Goal: Transaction & Acquisition: Book appointment/travel/reservation

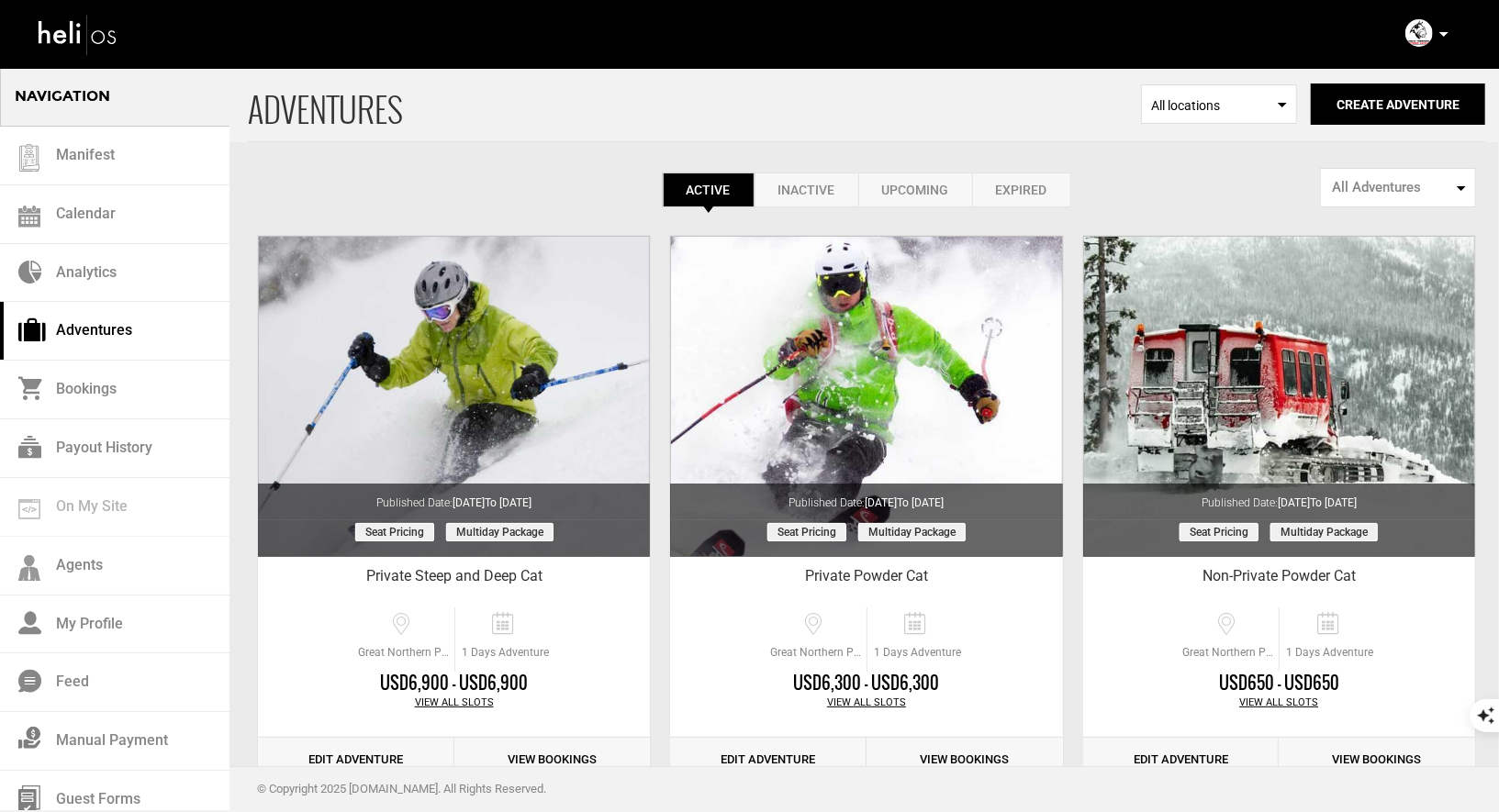
click at [1437, 34] on div "Account Settings Change Password Logout" at bounding box center [1429, 33] width 66 height 36
click at [1450, 36] on div "Account Settings Change Password Logout" at bounding box center [1429, 33] width 66 height 36
click at [1439, 36] on p at bounding box center [1443, 35] width 11 height 21
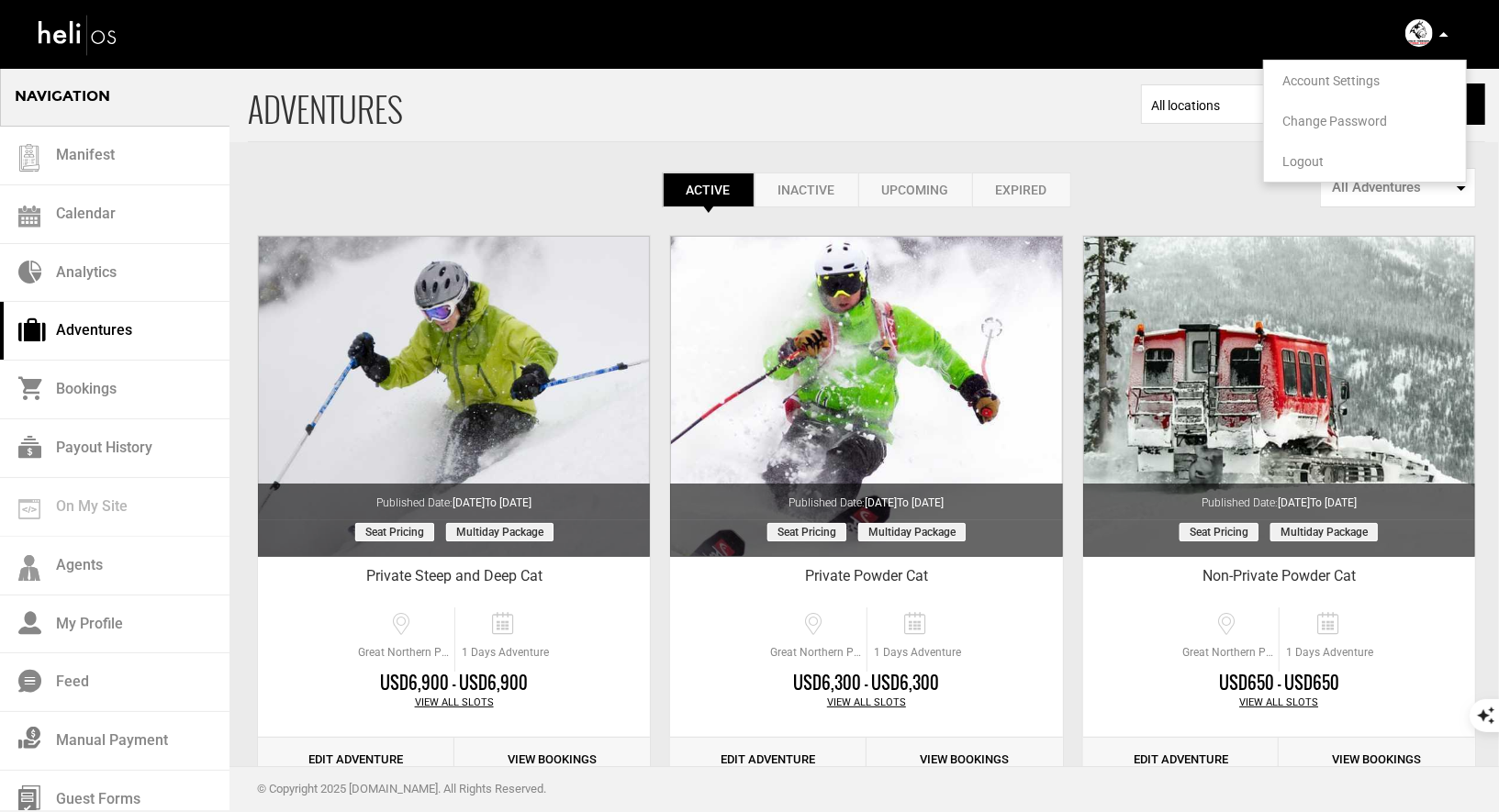
click at [1289, 163] on span "Logout" at bounding box center [1303, 161] width 42 height 15
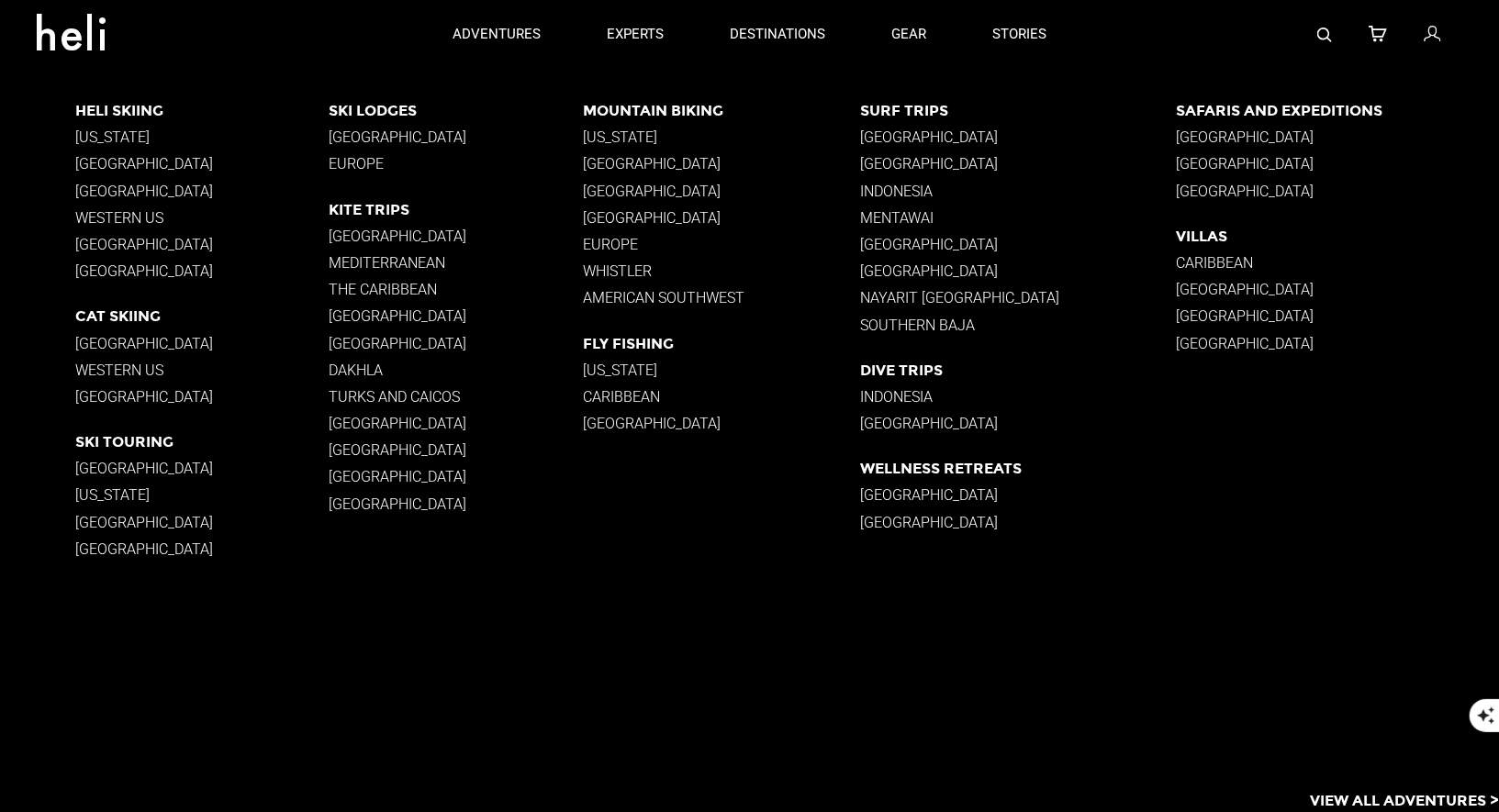
click at [920, 139] on p "[GEOGRAPHIC_DATA]" at bounding box center [1018, 137] width 315 height 17
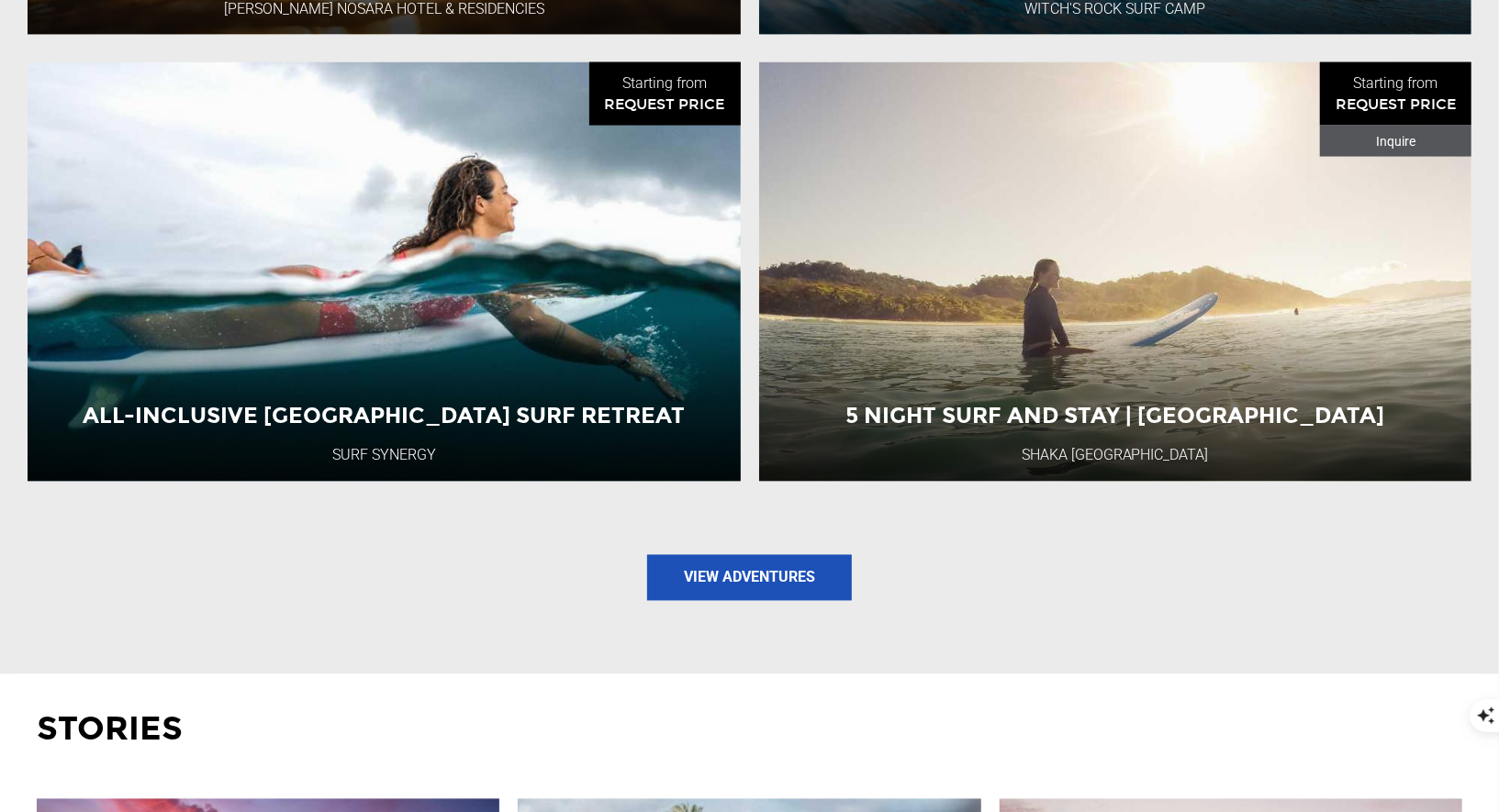
scroll to position [2131, 0]
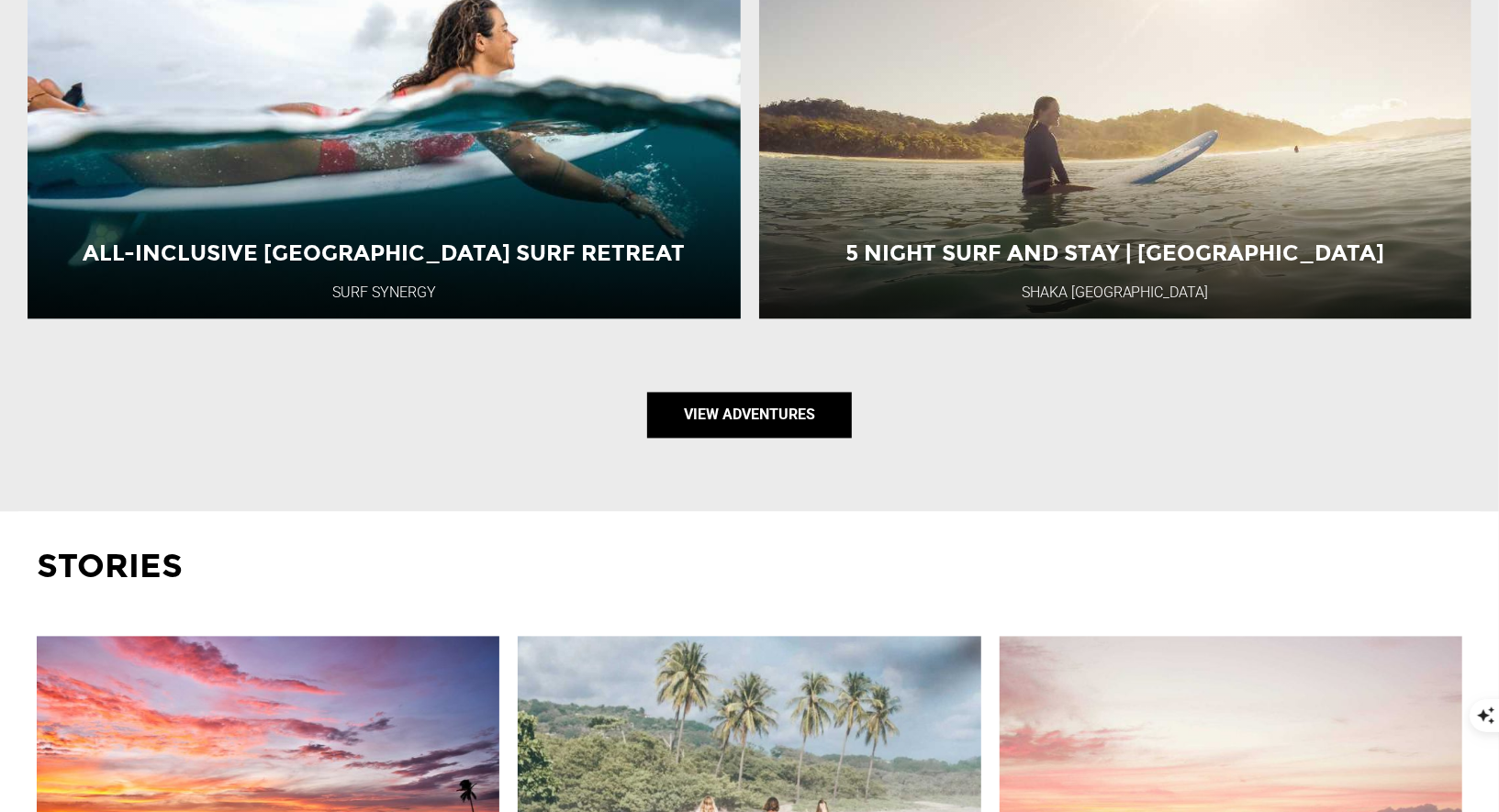
click at [795, 400] on link "View Adventures" at bounding box center [749, 415] width 205 height 46
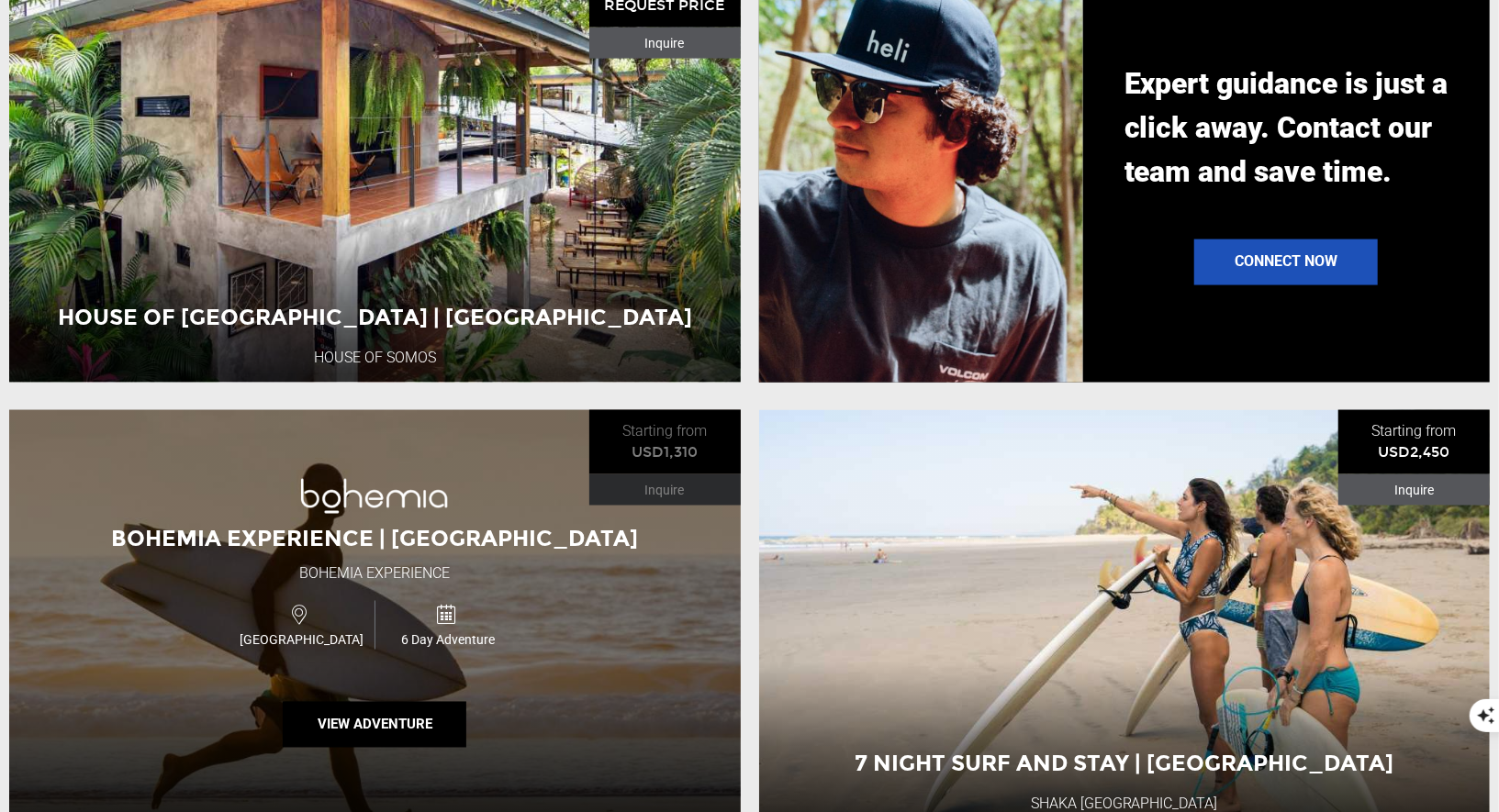
scroll to position [1812, 0]
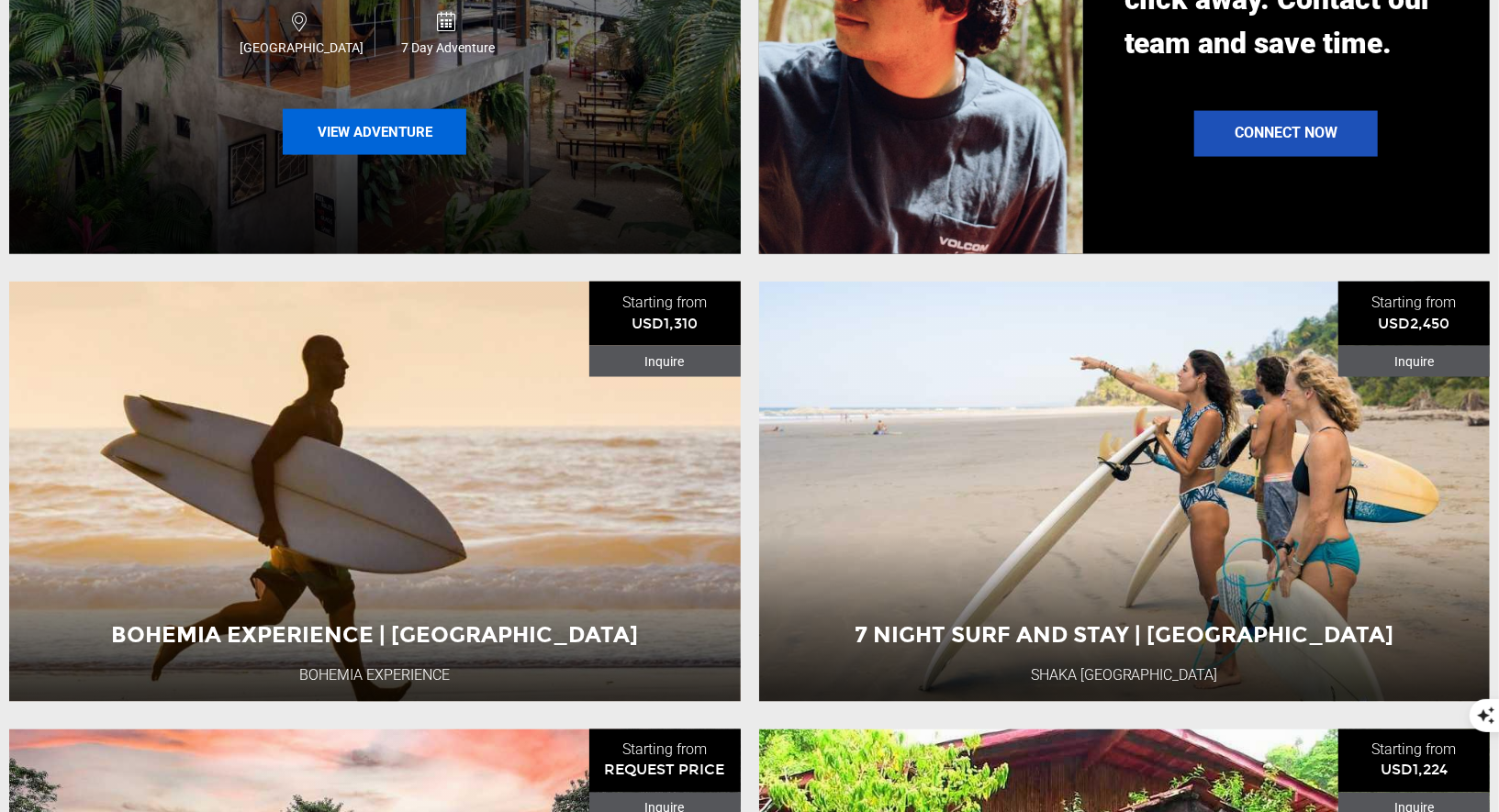
click at [396, 116] on button "View Adventure" at bounding box center [374, 132] width 183 height 46
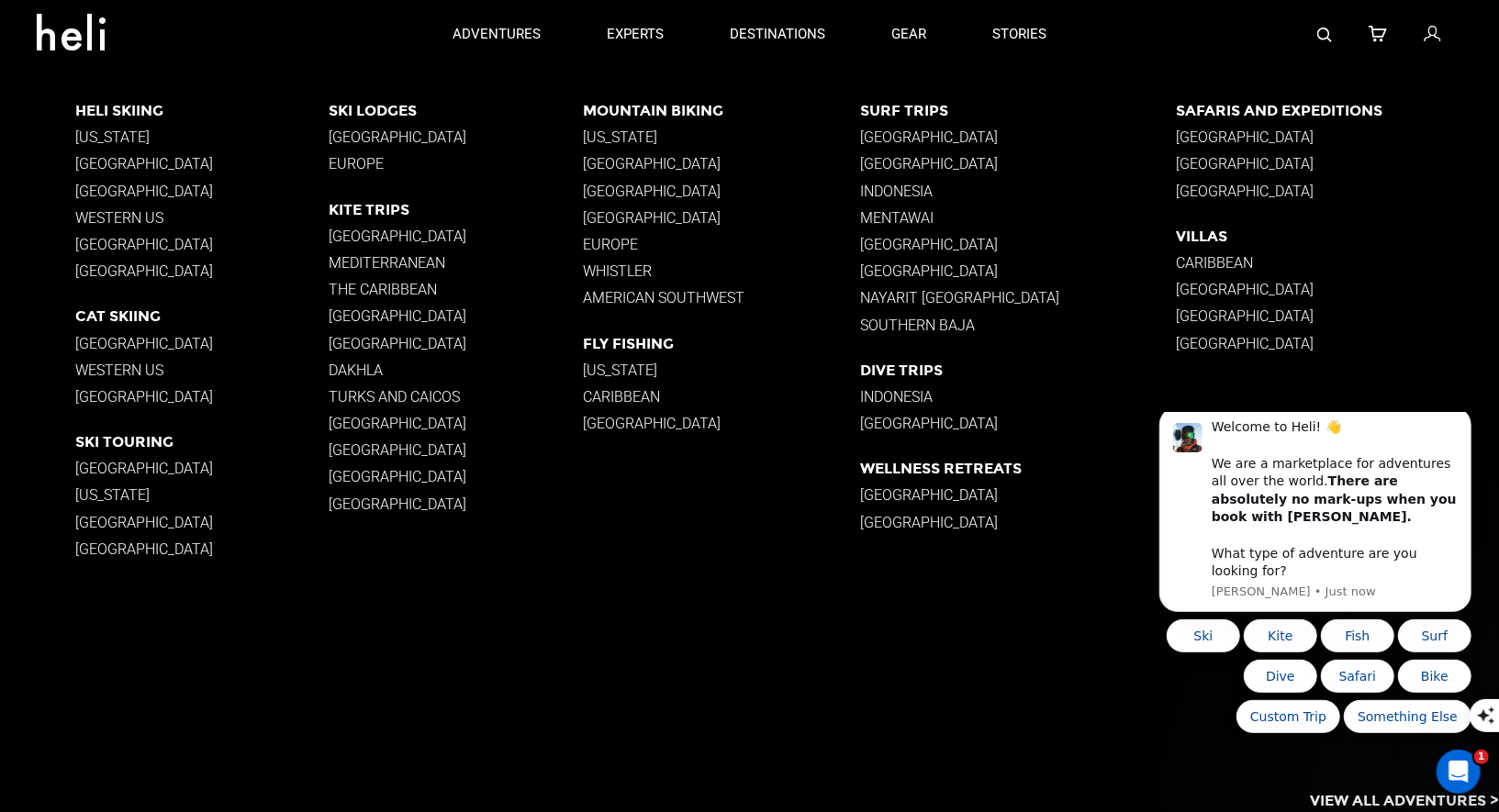
click at [911, 103] on p "Surf Trips" at bounding box center [1018, 111] width 315 height 17
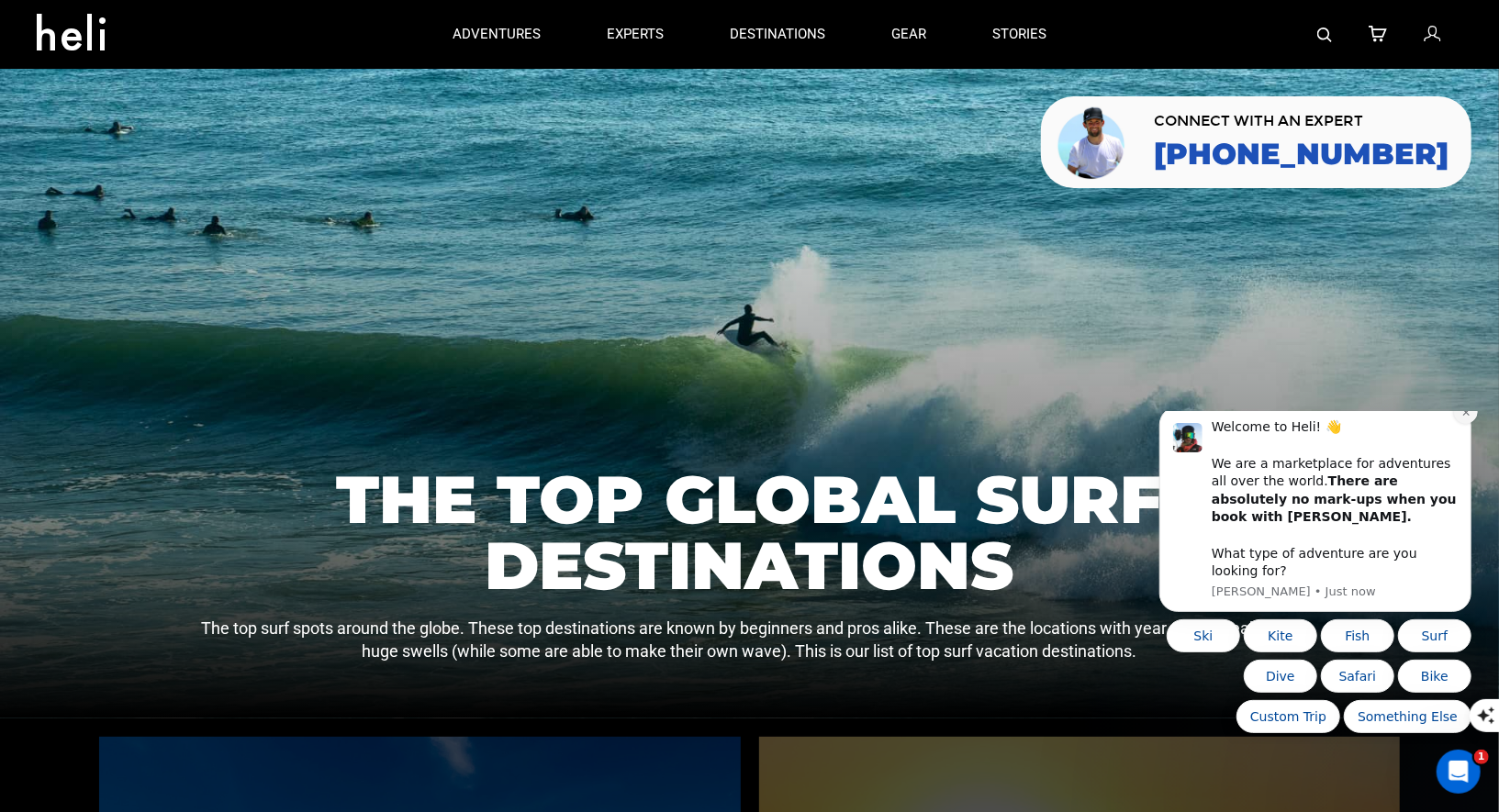
click at [1473, 423] on button "Dismiss notification" at bounding box center [1465, 411] width 24 height 24
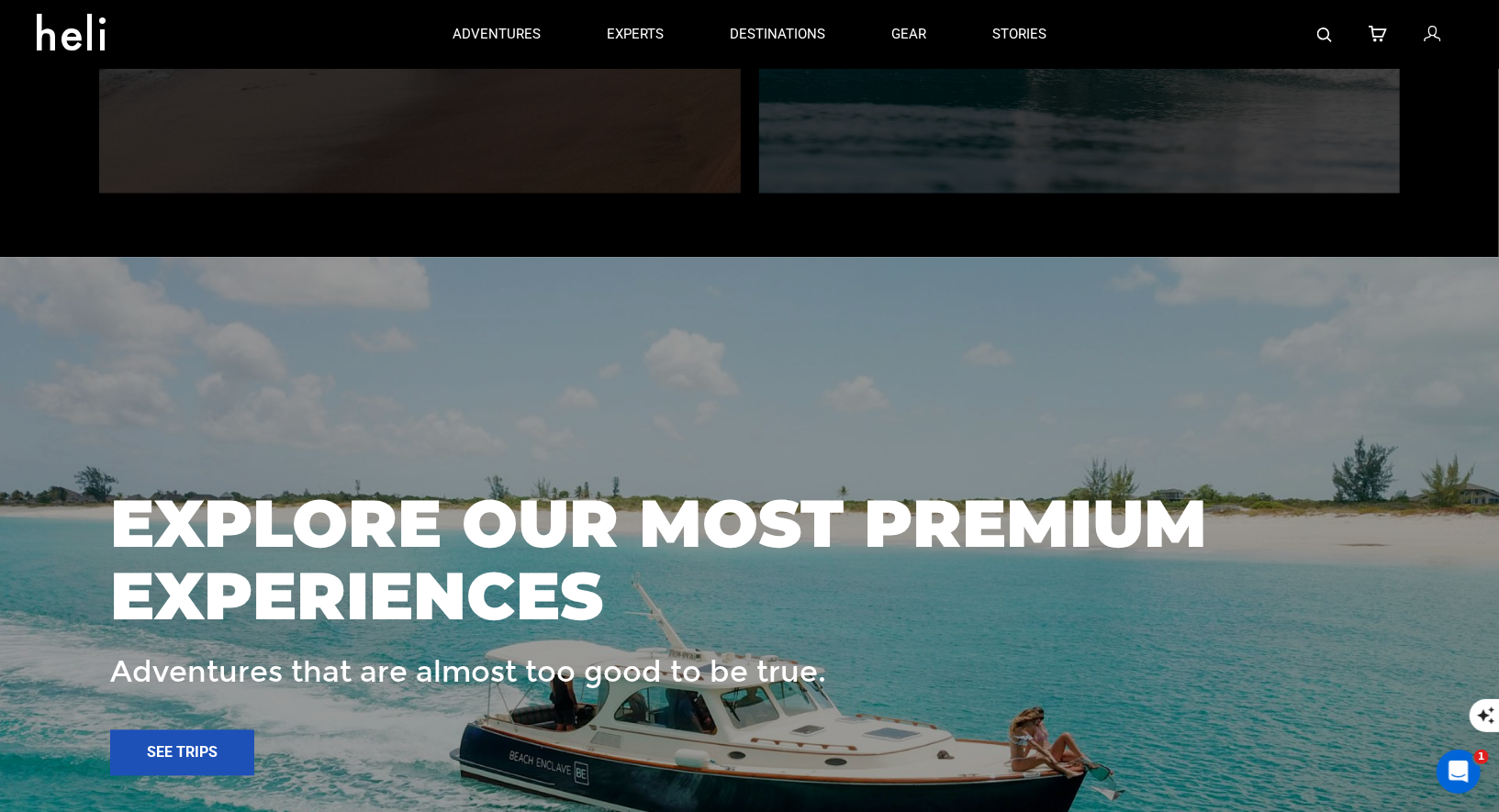
scroll to position [2049, 0]
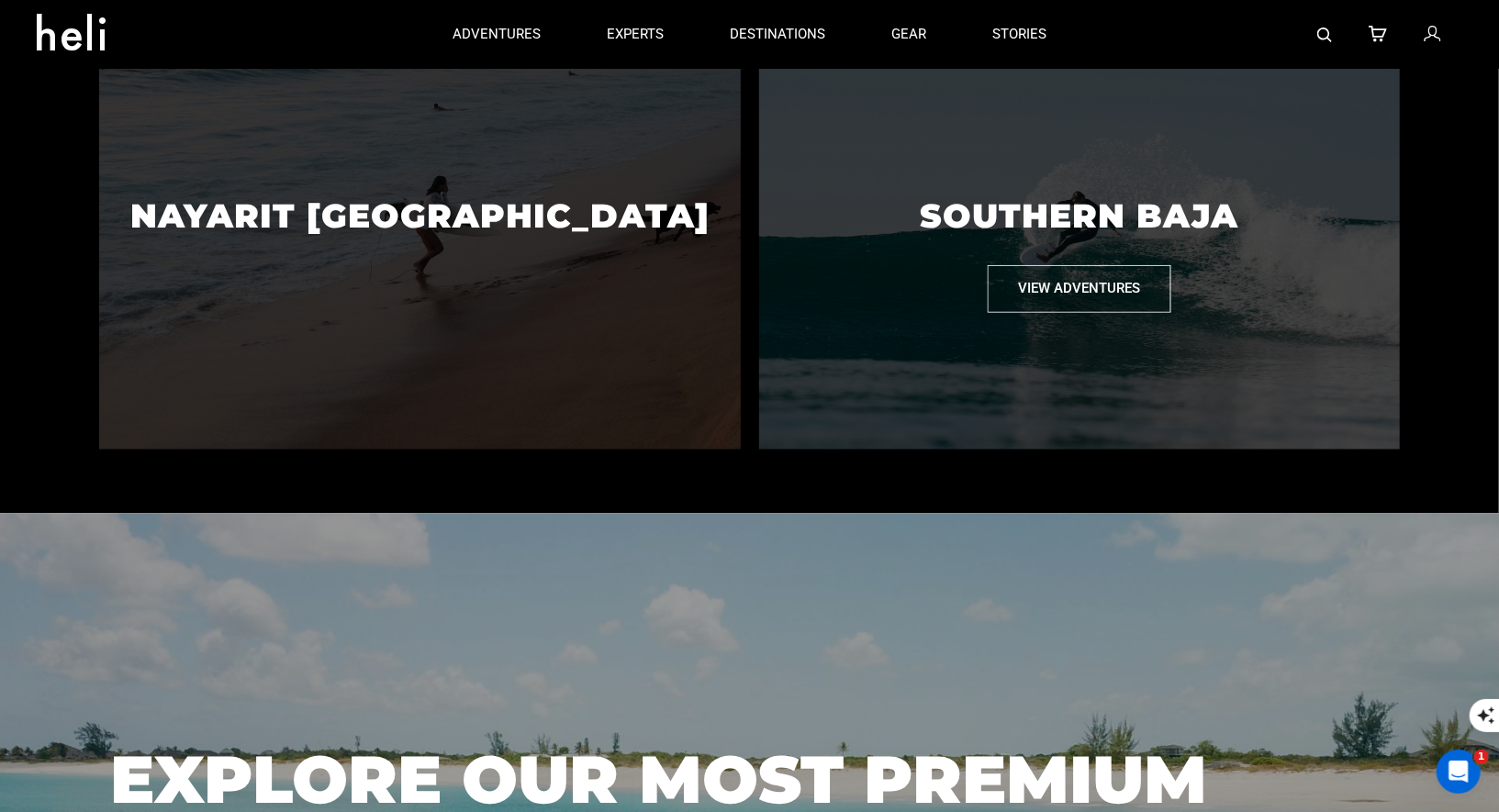
click at [1062, 356] on img at bounding box center [1079, 240] width 641 height 419
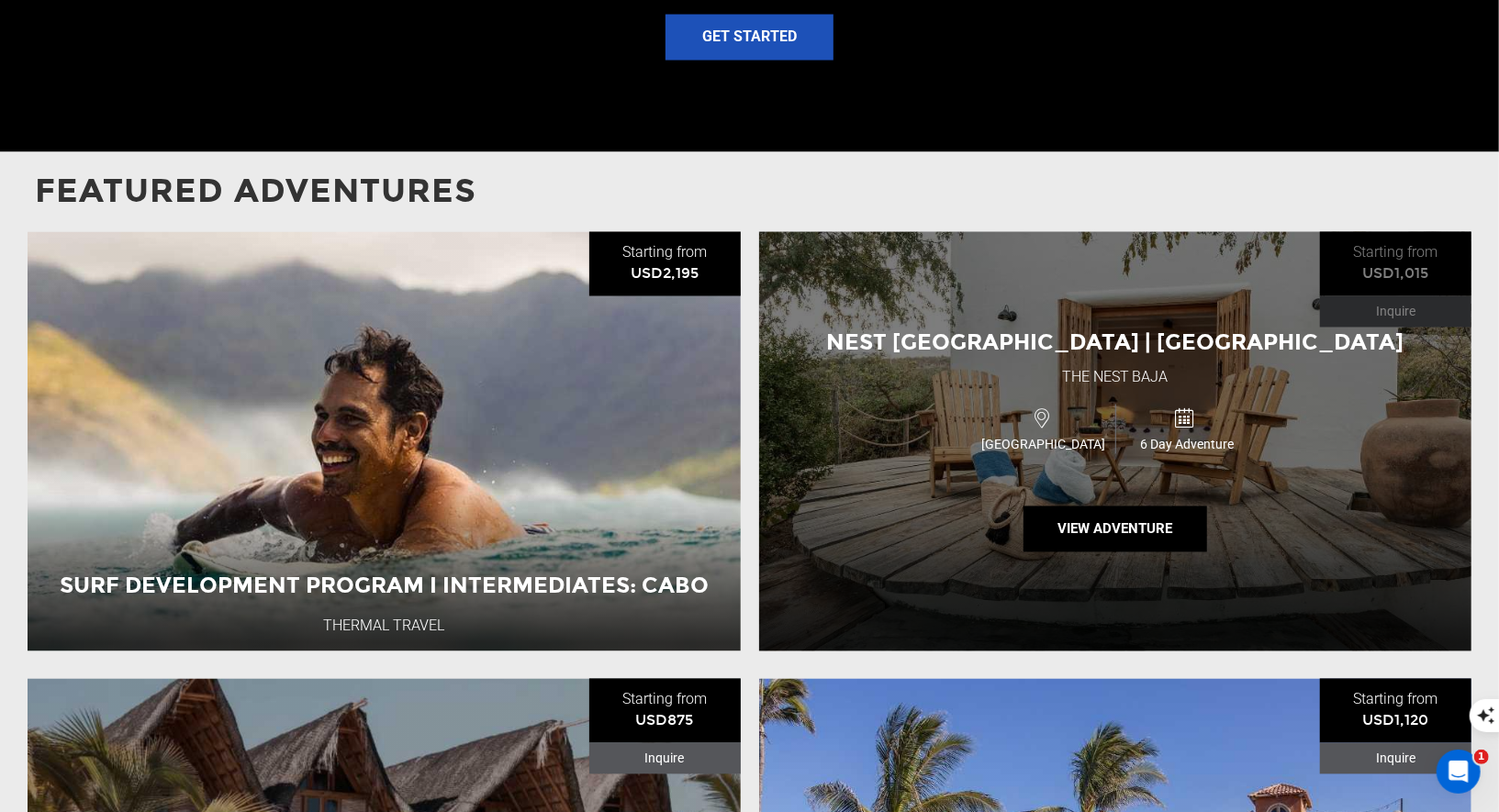
scroll to position [2299, 0]
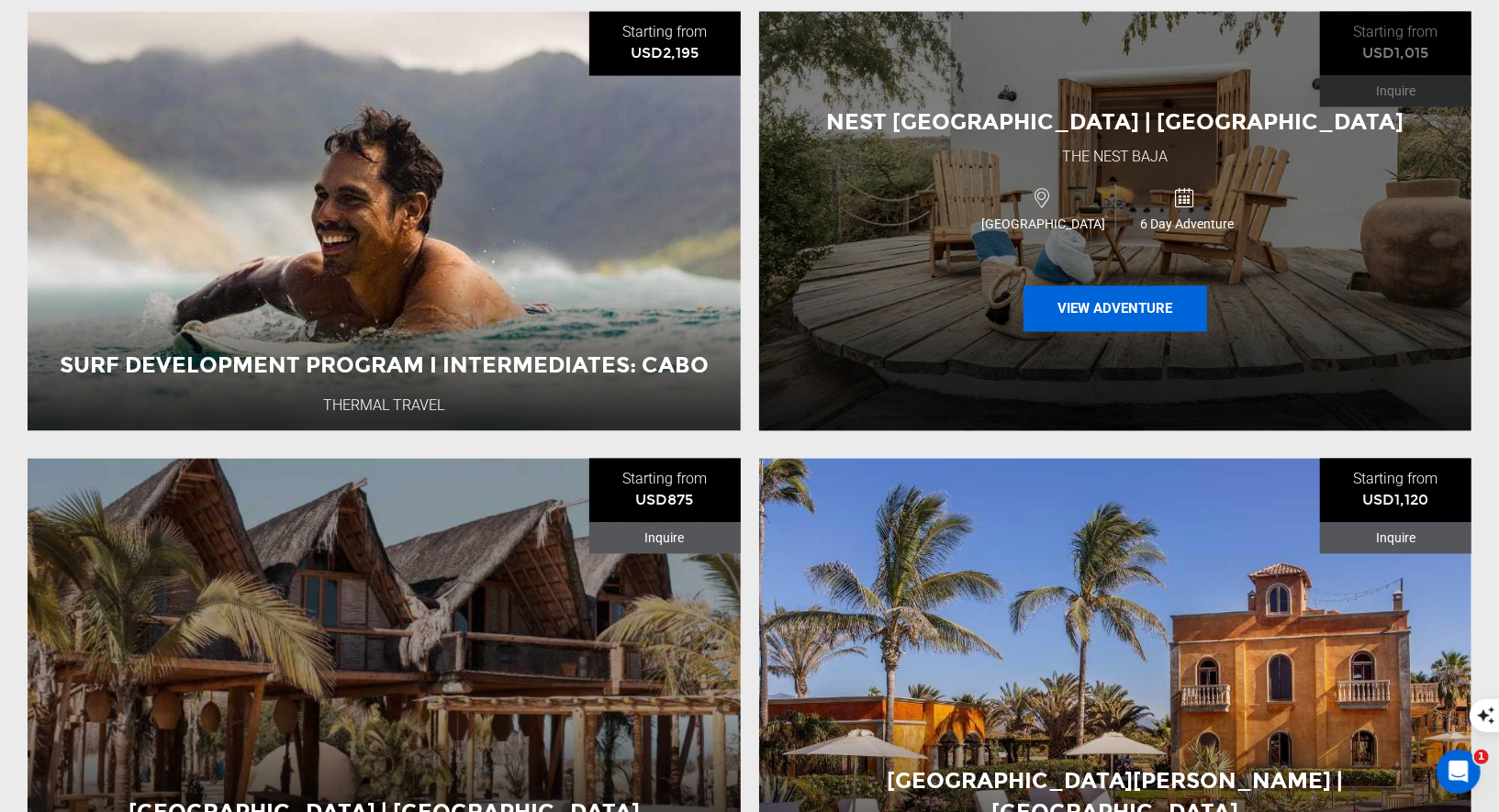
click at [1142, 285] on button "View Adventure" at bounding box center [1115, 308] width 183 height 46
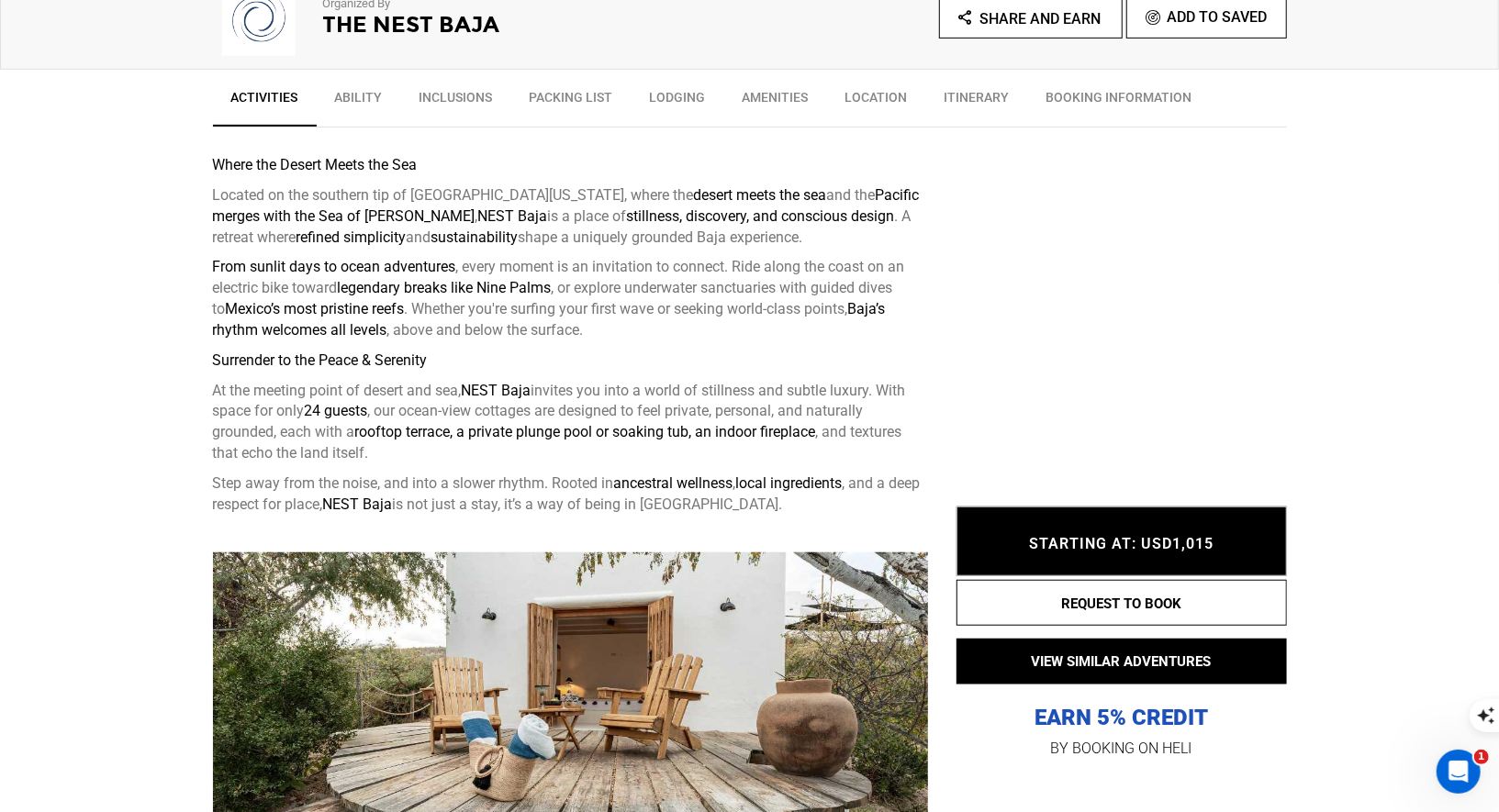
scroll to position [670, 0]
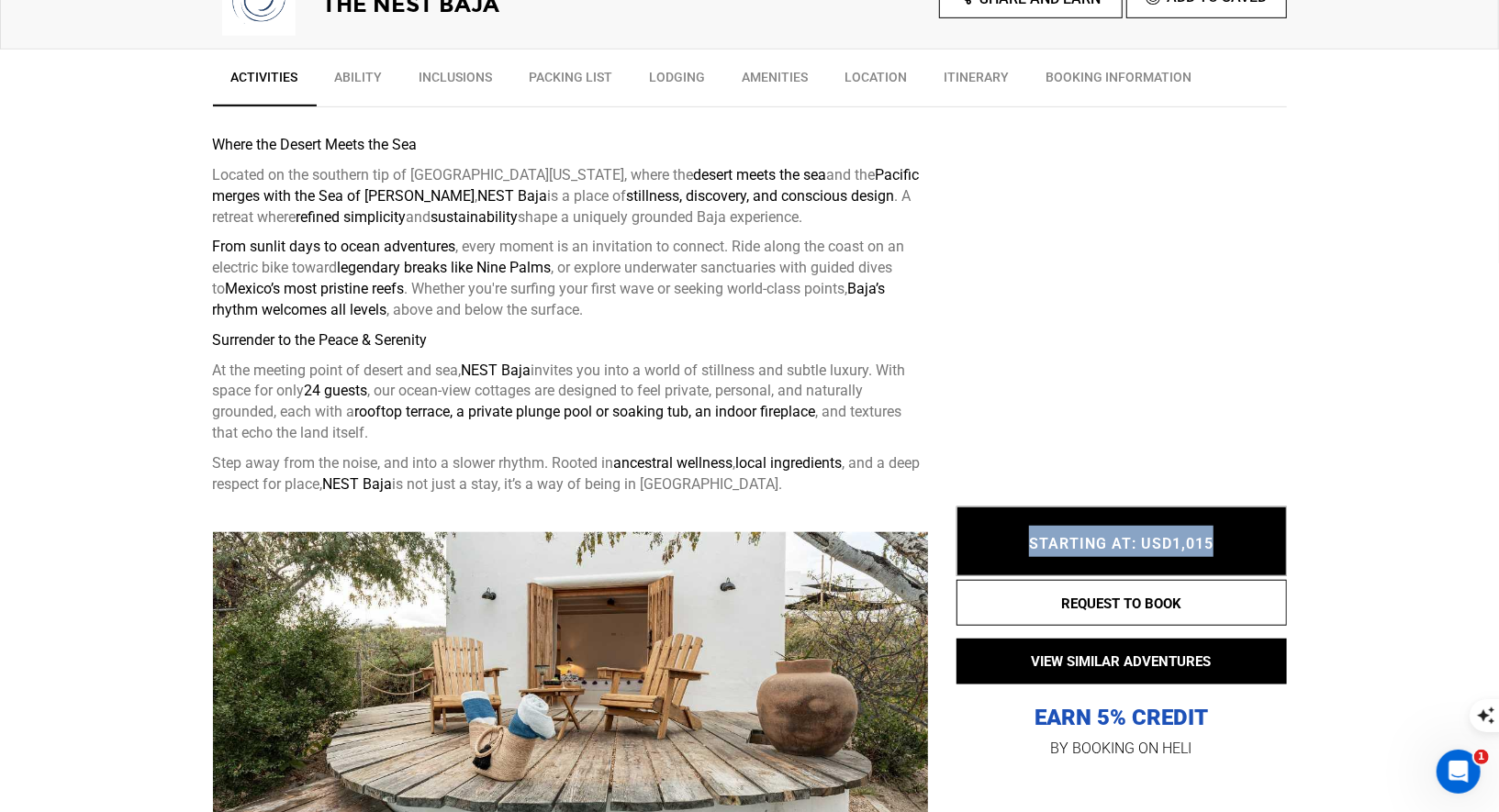
drag, startPoint x: 1027, startPoint y: 541, endPoint x: 1227, endPoint y: 545, distance: 200.0
click at [1226, 545] on div "STARTING AT: USD1,015 STARTING AT: USD1,015" at bounding box center [1122, 541] width 331 height 70
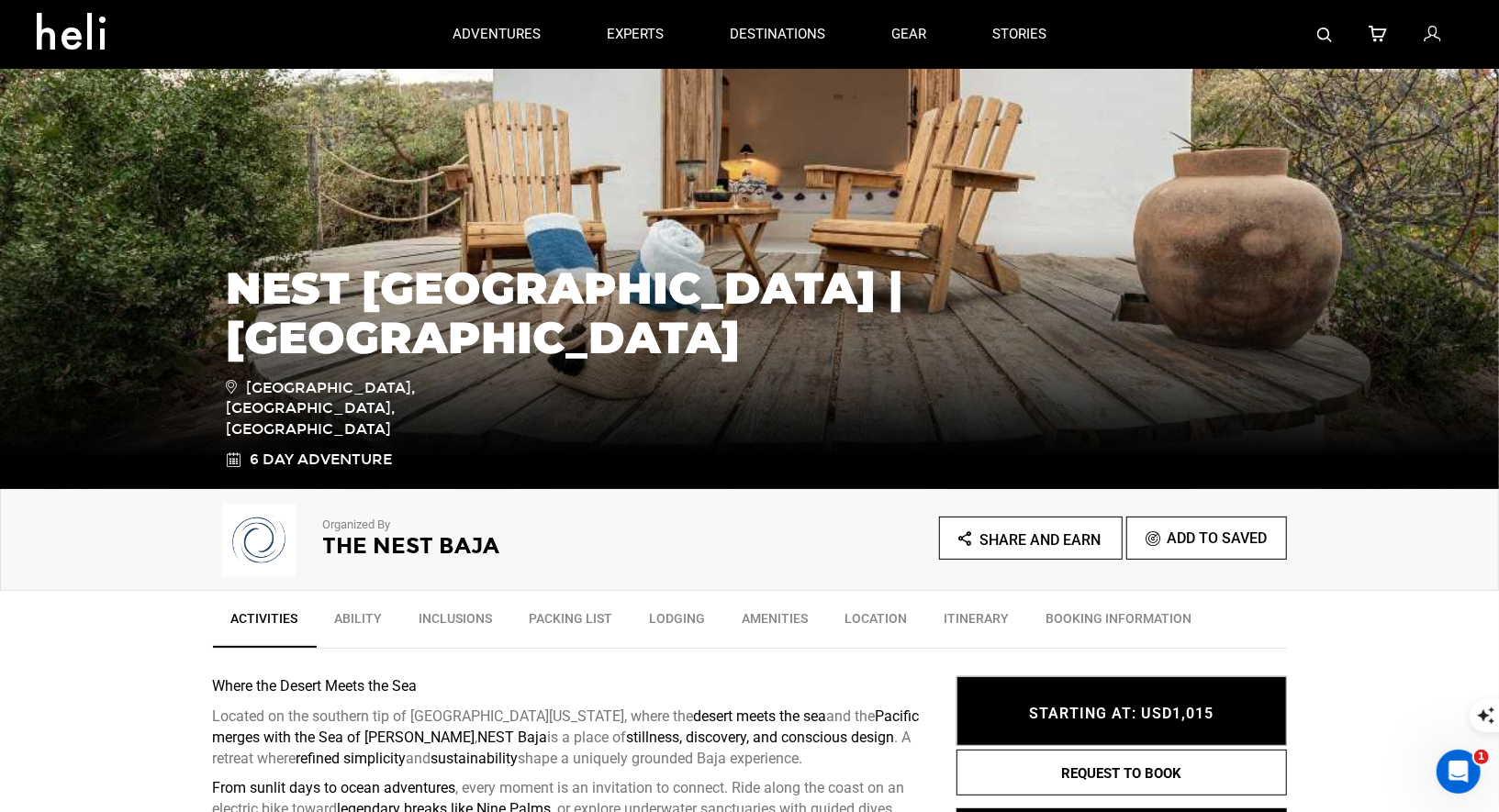
scroll to position [0, 0]
